Goal: Find specific page/section: Find specific page/section

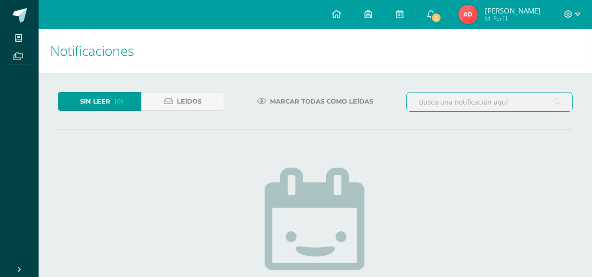
click at [491, 99] on input "text" at bounding box center [489, 102] width 165 height 19
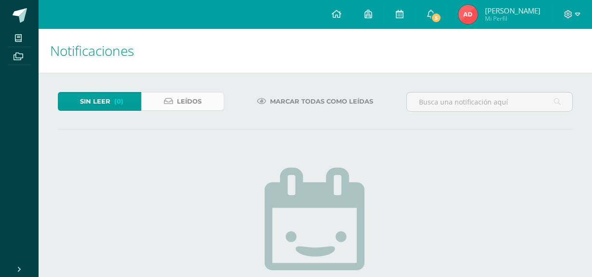
click at [208, 96] on link "Leídos" at bounding box center [182, 101] width 83 height 19
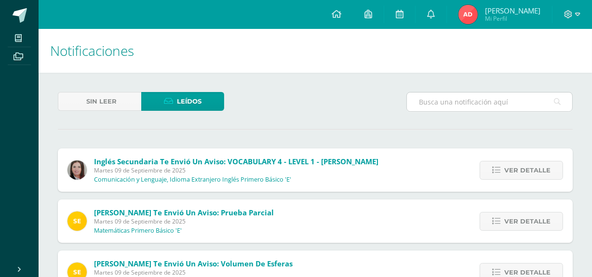
click at [450, 102] on input "text" at bounding box center [489, 102] width 165 height 19
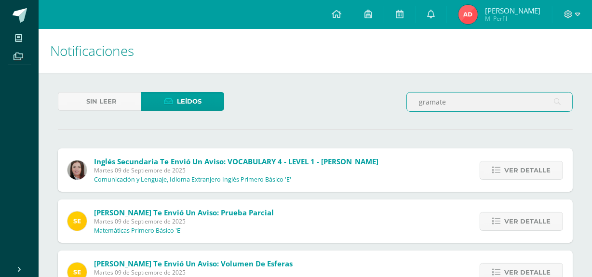
type input "gramate"
click at [558, 101] on icon at bounding box center [557, 102] width 7 height 20
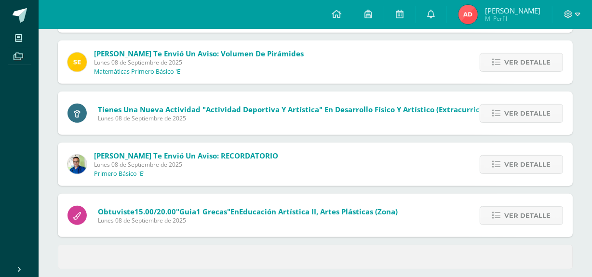
scroll to position [426, 0]
